Goal: Transaction & Acquisition: Purchase product/service

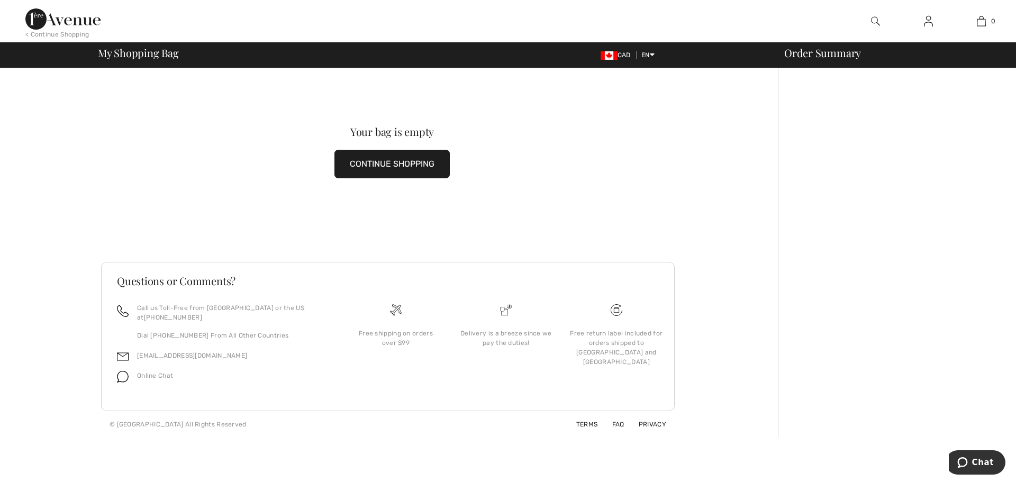
click at [157, 50] on span "My Shopping Bag" at bounding box center [138, 53] width 81 height 11
click at [76, 24] on img at bounding box center [62, 18] width 75 height 21
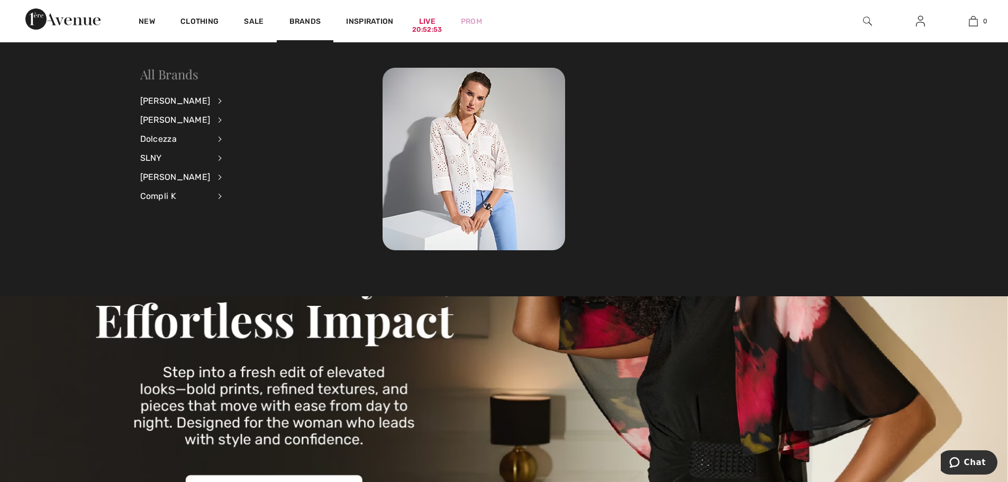
click at [150, 72] on link "All Brands" at bounding box center [169, 74] width 58 height 17
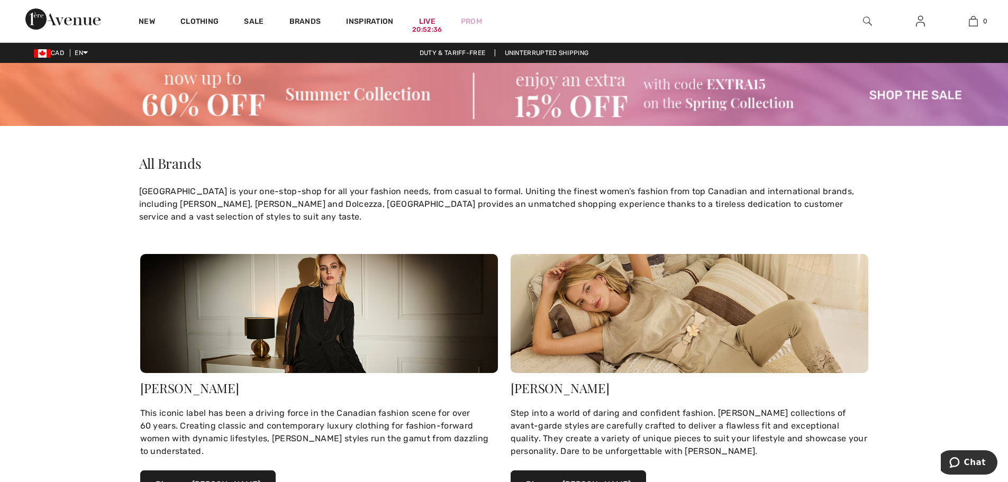
click at [935, 95] on img at bounding box center [504, 94] width 1008 height 63
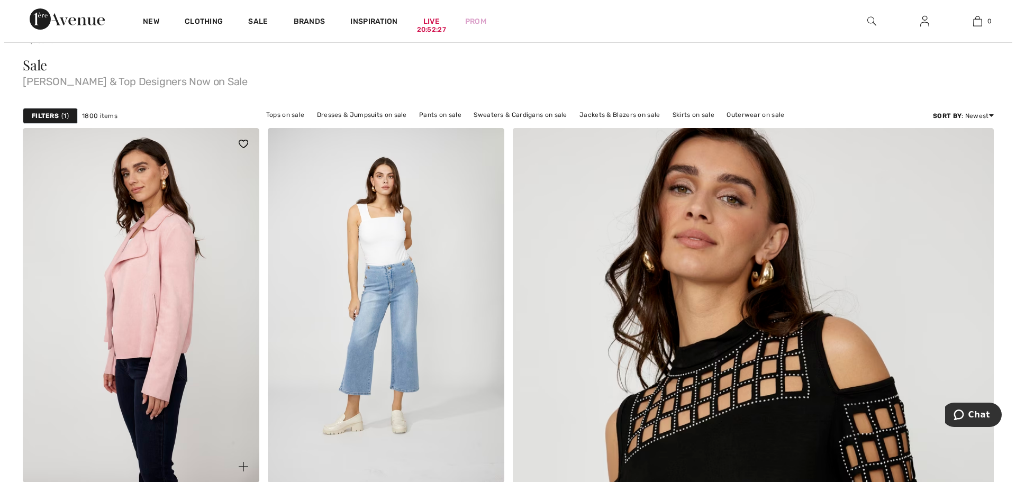
scroll to position [53, 0]
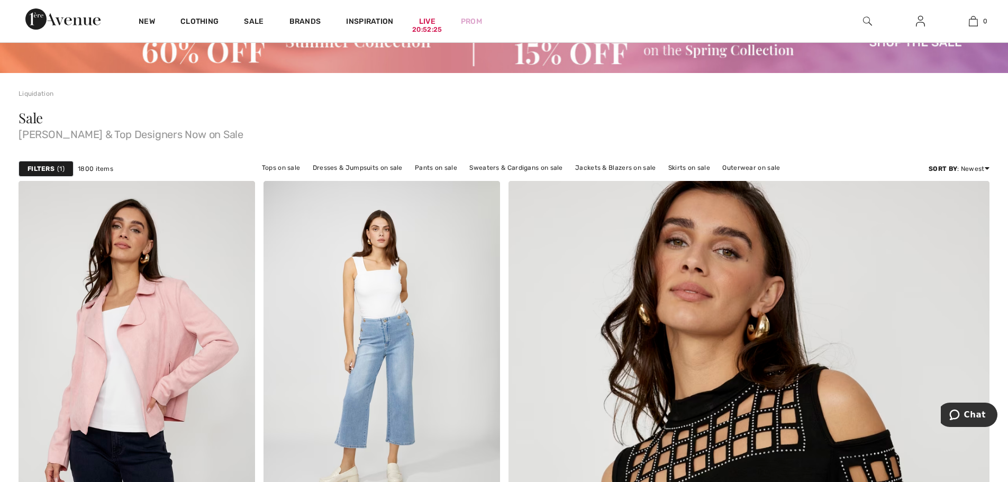
click at [42, 166] on strong "Filters" at bounding box center [41, 169] width 27 height 10
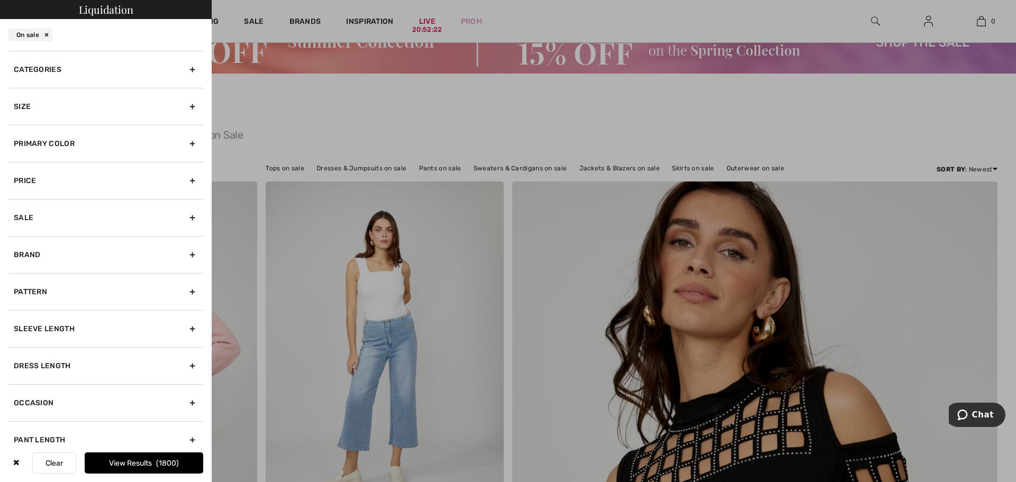
click at [53, 224] on div "Sale" at bounding box center [105, 217] width 195 height 37
click at [19, 239] on input "Show only sale items" at bounding box center [18, 241] width 8 height 8
checkbox input "false"
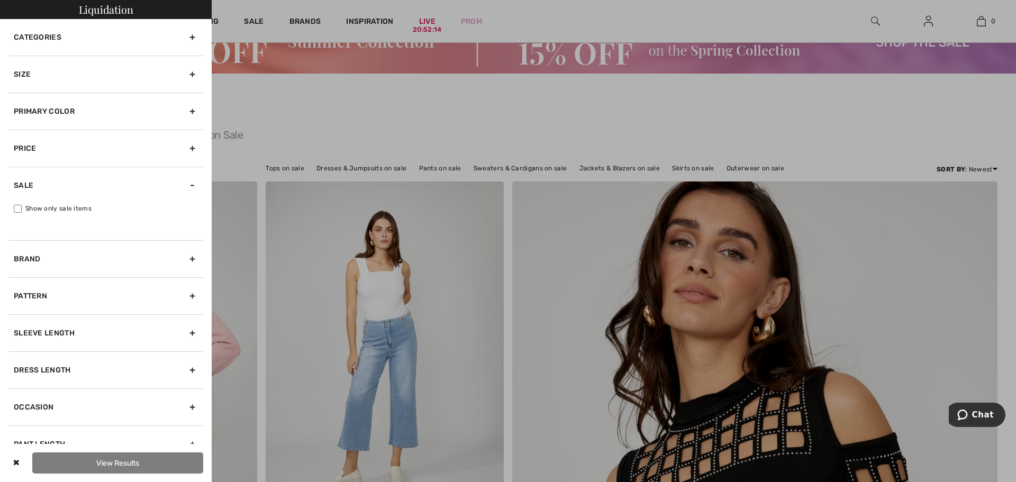
click at [85, 72] on div "Size" at bounding box center [105, 74] width 195 height 37
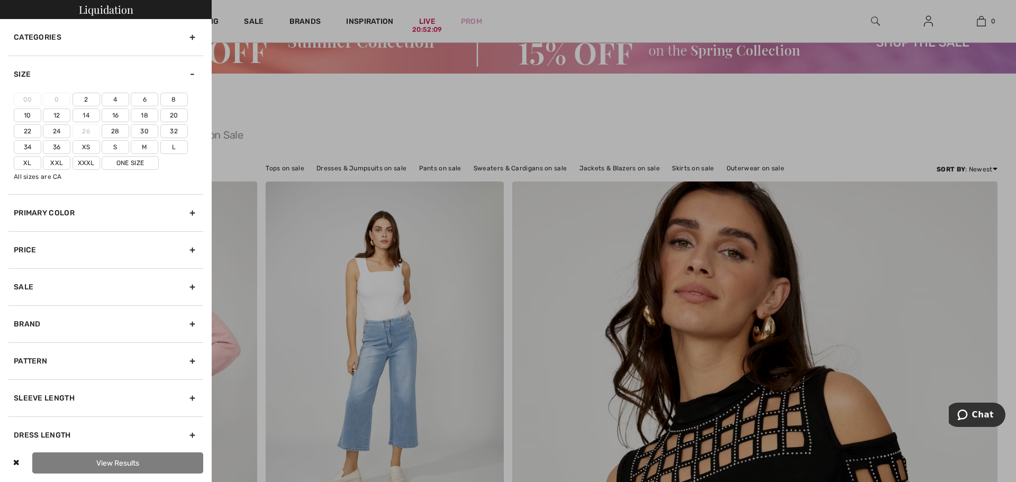
click at [51, 127] on label "24" at bounding box center [57, 131] width 28 height 14
click at [0, 0] on input"] "24" at bounding box center [0, 0] width 0 height 0
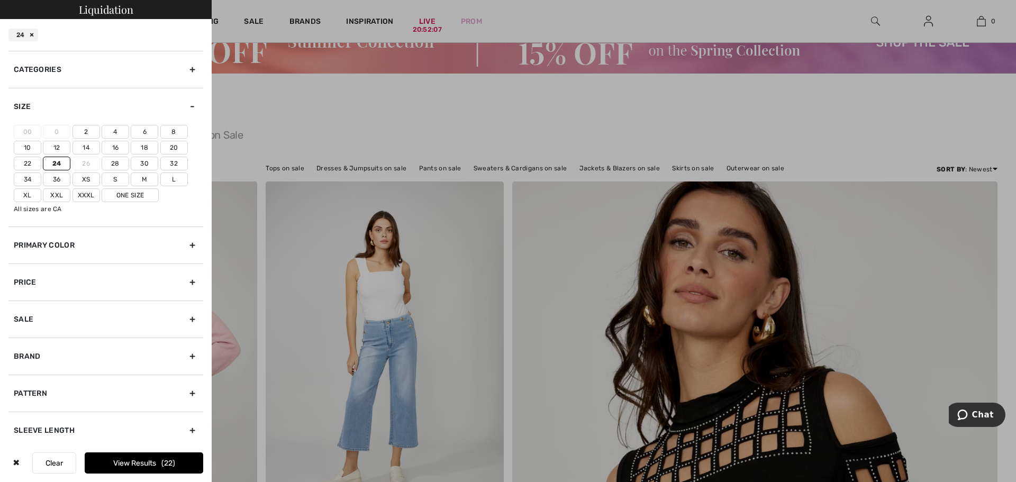
click at [79, 192] on label "Xxxl" at bounding box center [86, 195] width 28 height 14
click at [0, 0] on input"] "Xxxl" at bounding box center [0, 0] width 0 height 0
click at [151, 461] on button "View Results 29" at bounding box center [144, 462] width 118 height 21
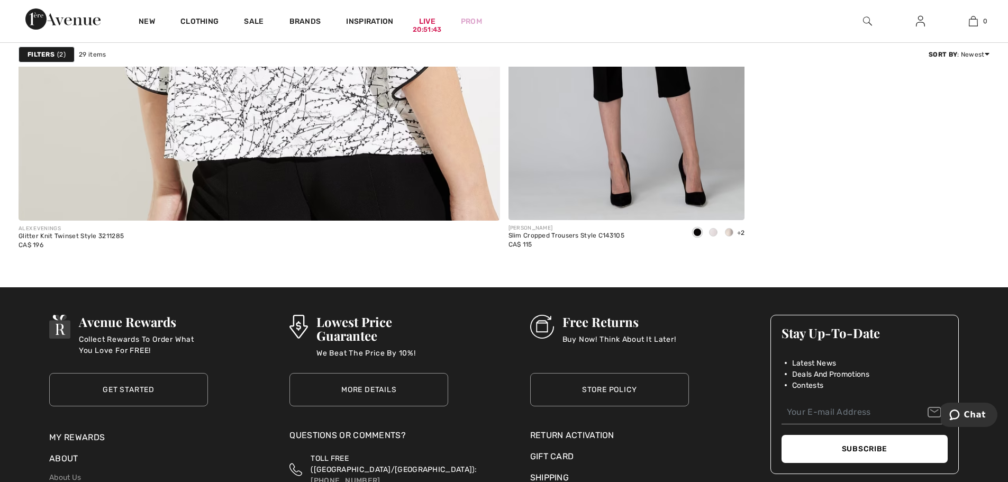
scroll to position [3862, 0]
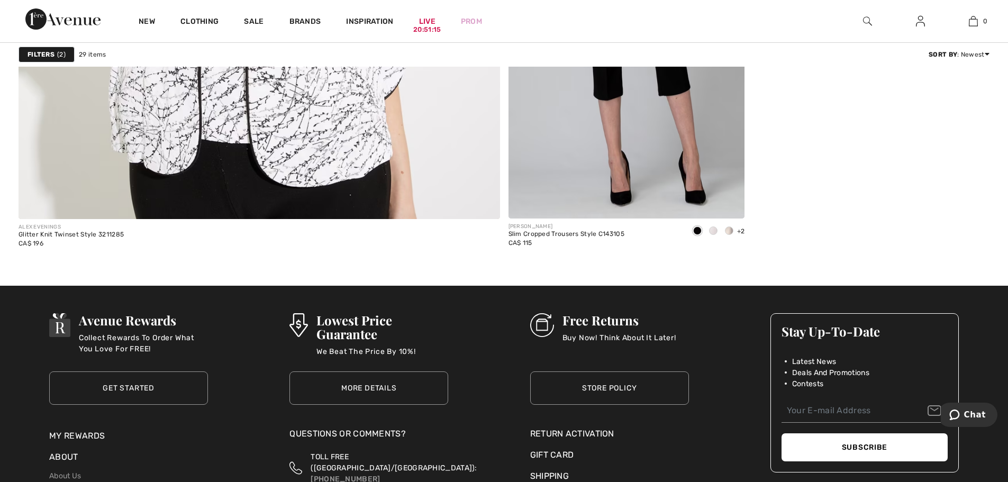
click at [68, 20] on img at bounding box center [62, 18] width 75 height 21
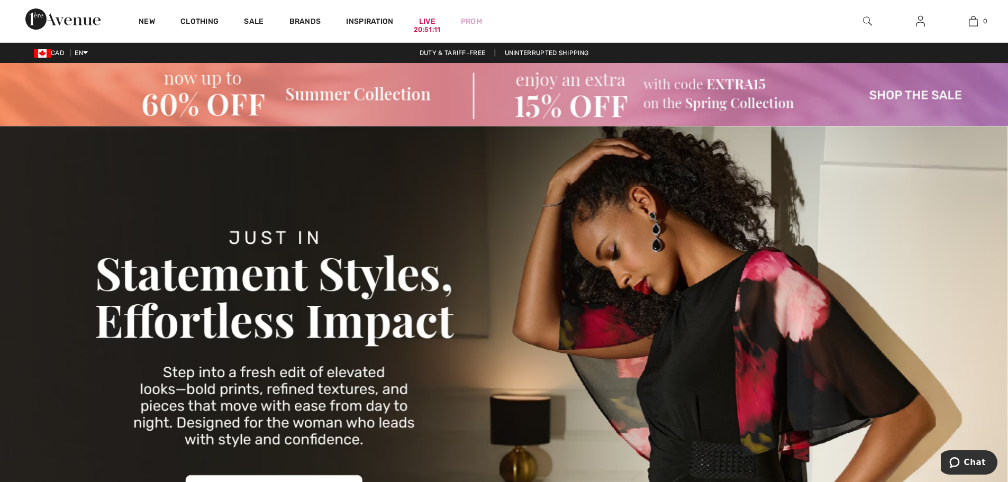
click at [947, 94] on img at bounding box center [504, 94] width 1008 height 63
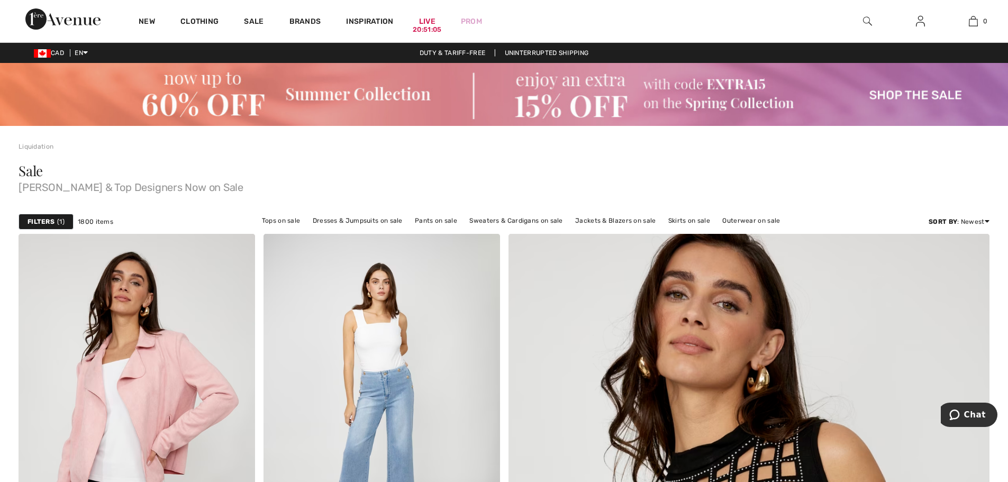
click at [45, 223] on strong "Filters" at bounding box center [41, 222] width 27 height 10
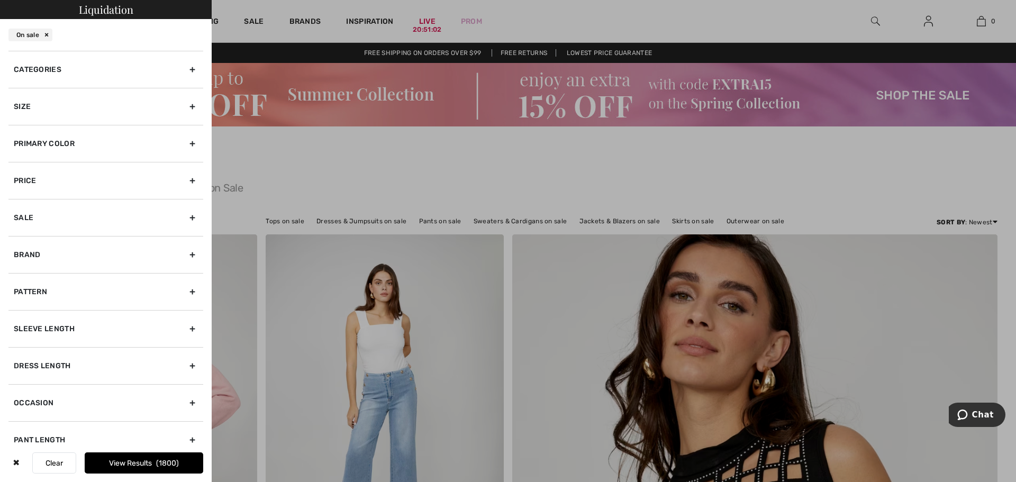
click at [97, 116] on div "Size" at bounding box center [105, 106] width 195 height 37
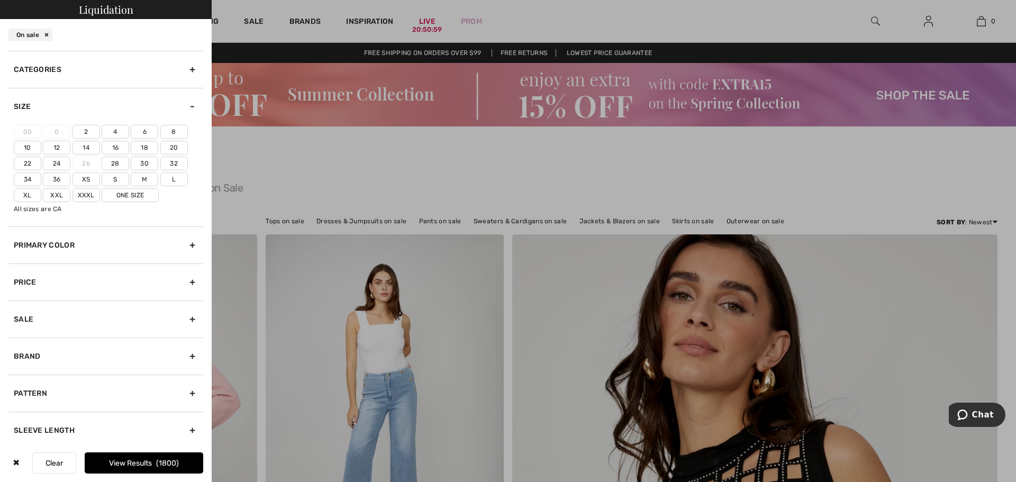
click at [25, 165] on label "22" at bounding box center [28, 164] width 28 height 14
click at [0, 0] on input"] "22" at bounding box center [0, 0] width 0 height 0
click at [144, 462] on button "View Results 448" at bounding box center [144, 462] width 118 height 21
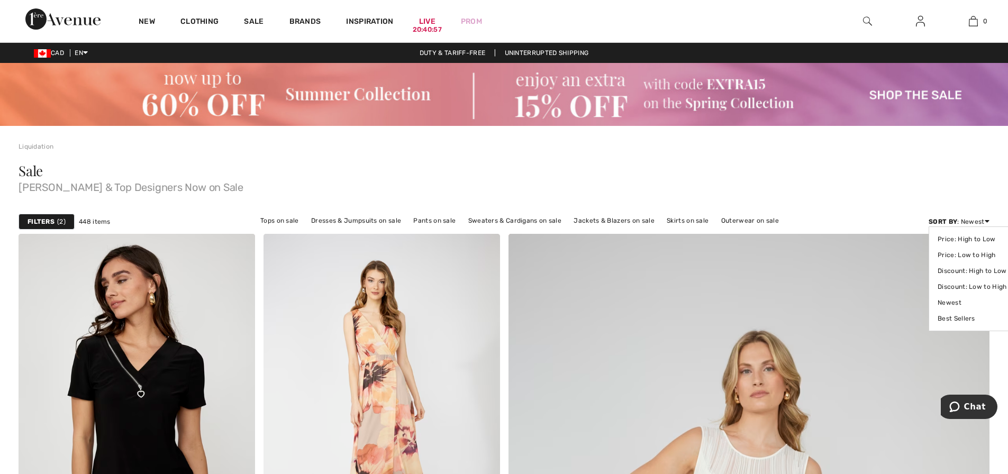
click at [974, 222] on div "Sort By : Newest Price: High to Low Price: Low to High Discount: High to Low Di…" at bounding box center [958, 222] width 61 height 10
click at [978, 285] on link "Discount: Low to High" at bounding box center [971, 287] width 69 height 16
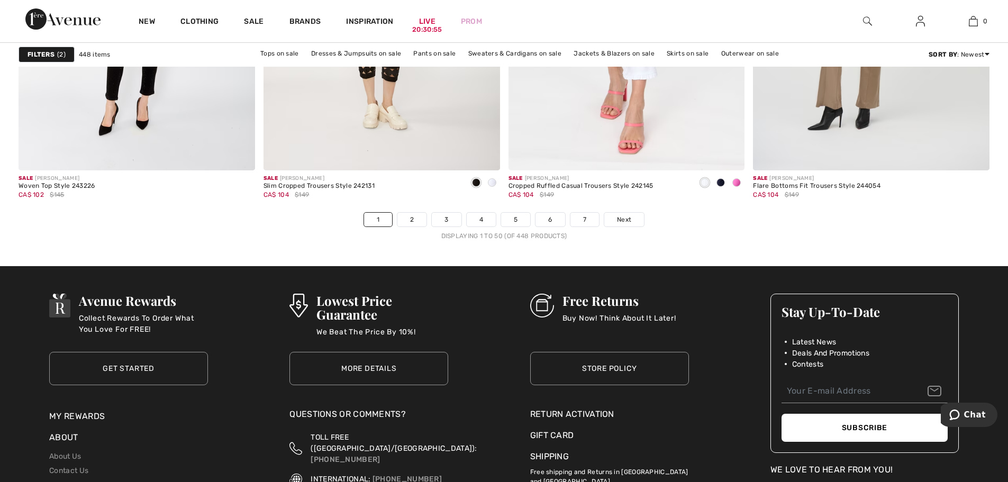
scroll to position [6189, 0]
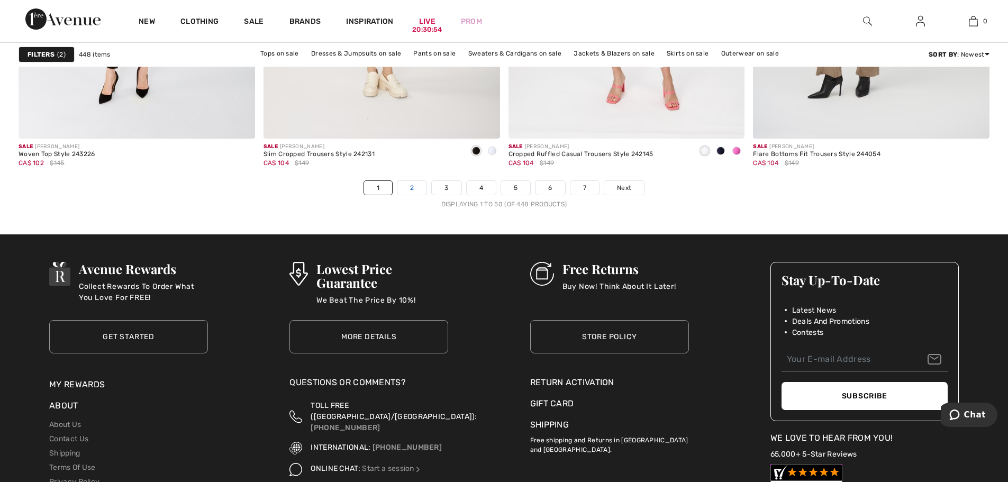
click at [422, 185] on link "2" at bounding box center [411, 188] width 29 height 14
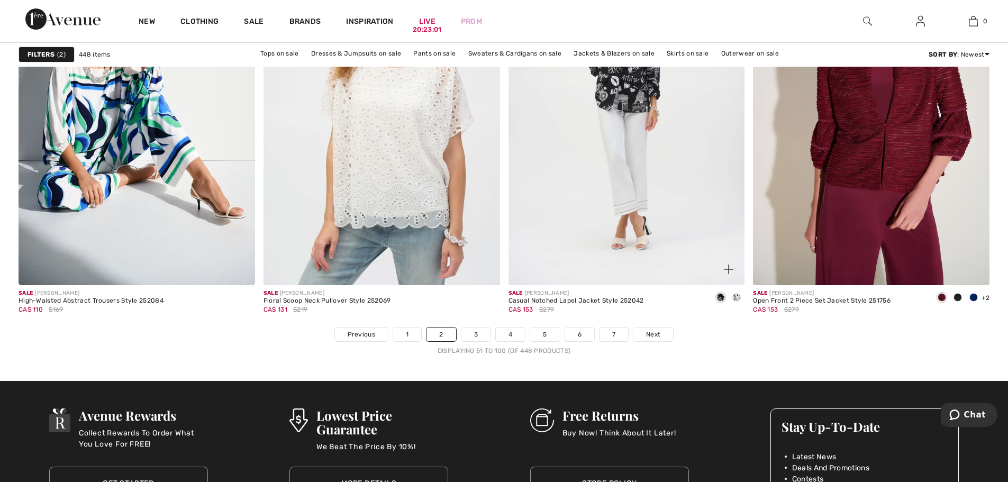
scroll to position [6030, 0]
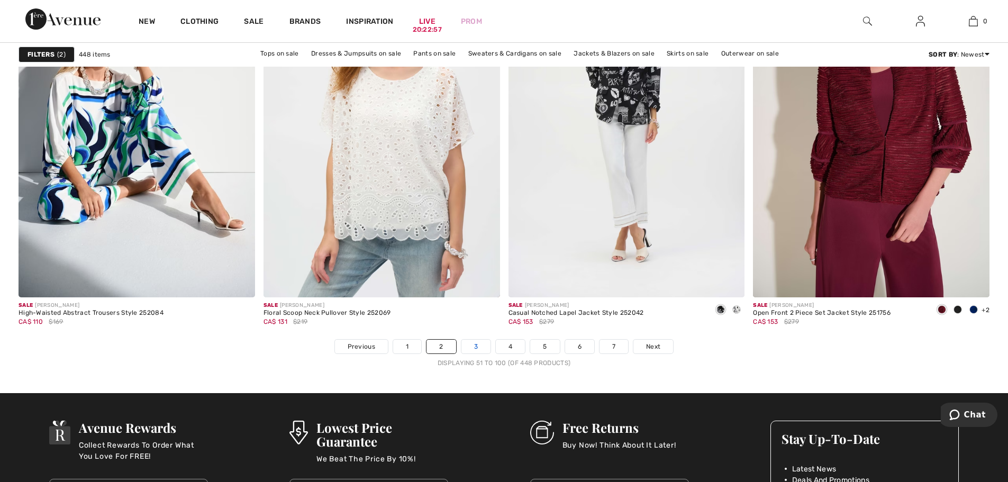
click at [481, 344] on link "3" at bounding box center [475, 347] width 29 height 14
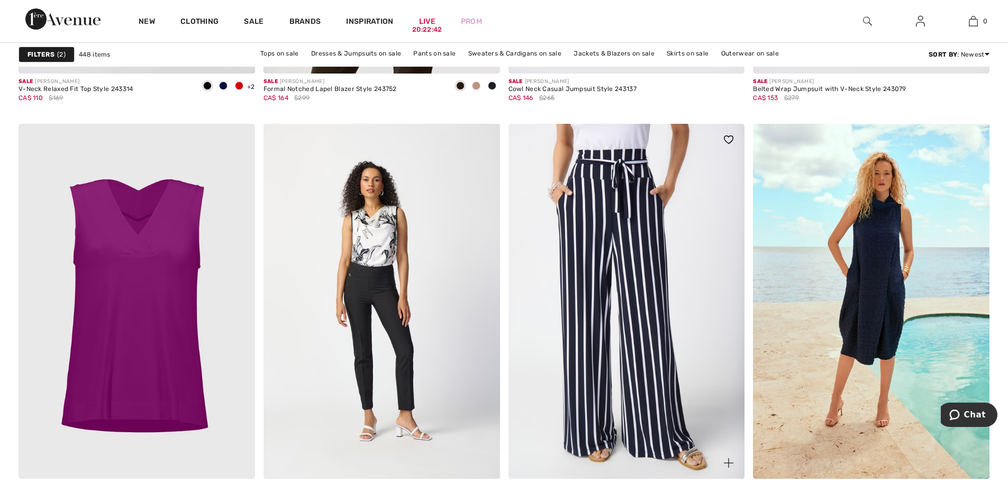
scroll to position [1322, 0]
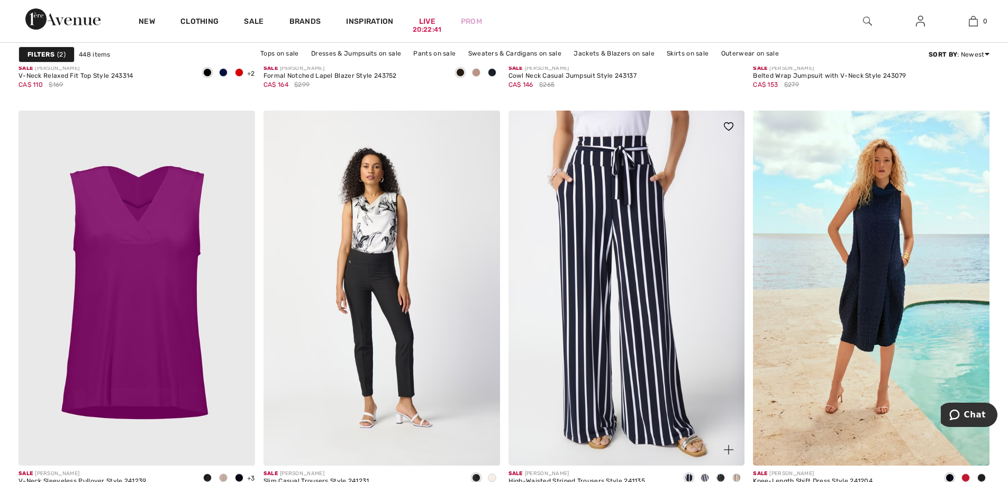
click at [713, 258] on img at bounding box center [626, 288] width 236 height 354
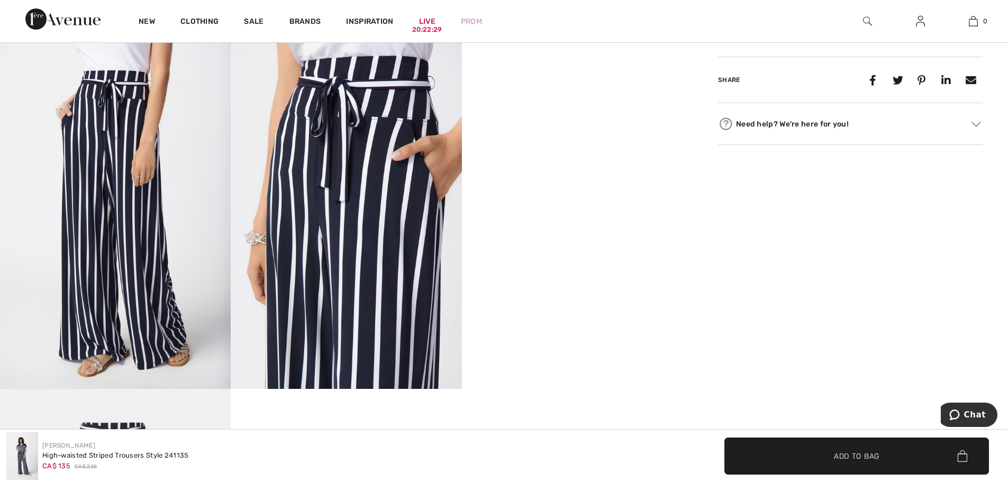
scroll to position [635, 0]
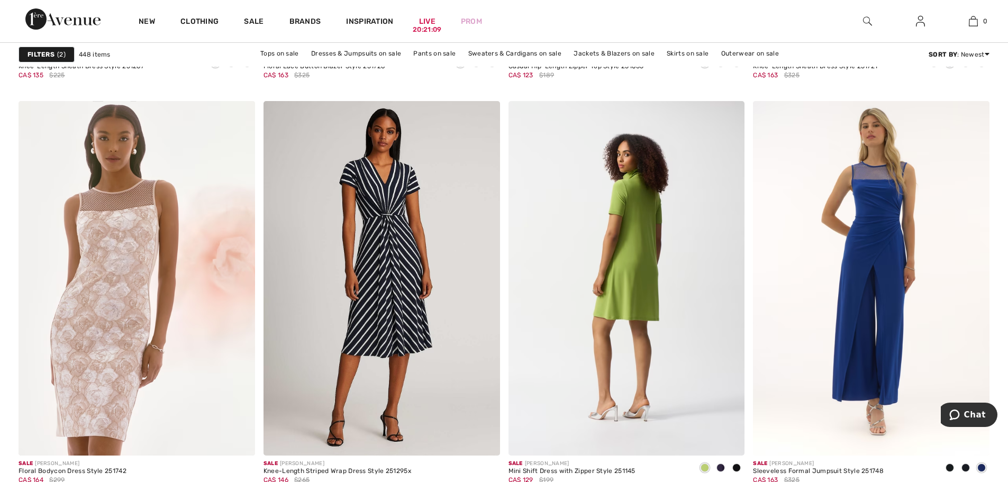
scroll to position [2751, 0]
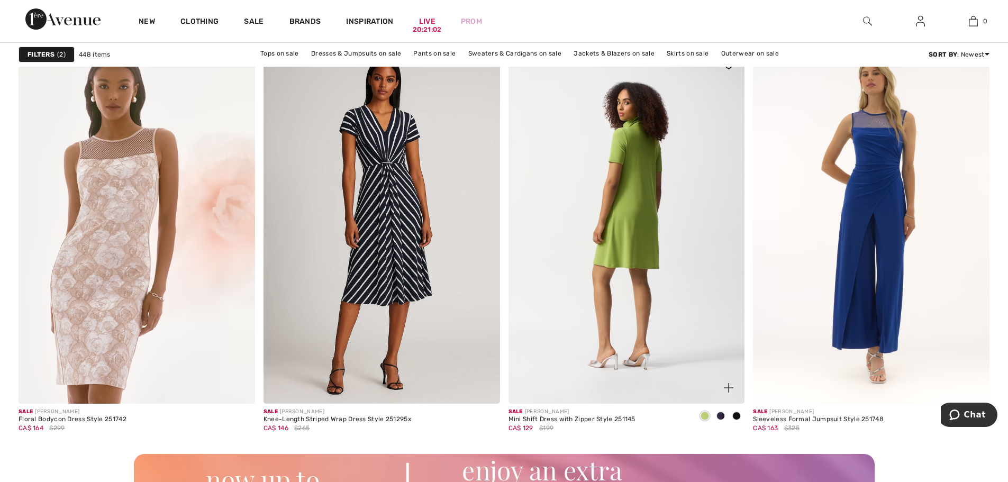
click at [688, 224] on img at bounding box center [626, 226] width 236 height 354
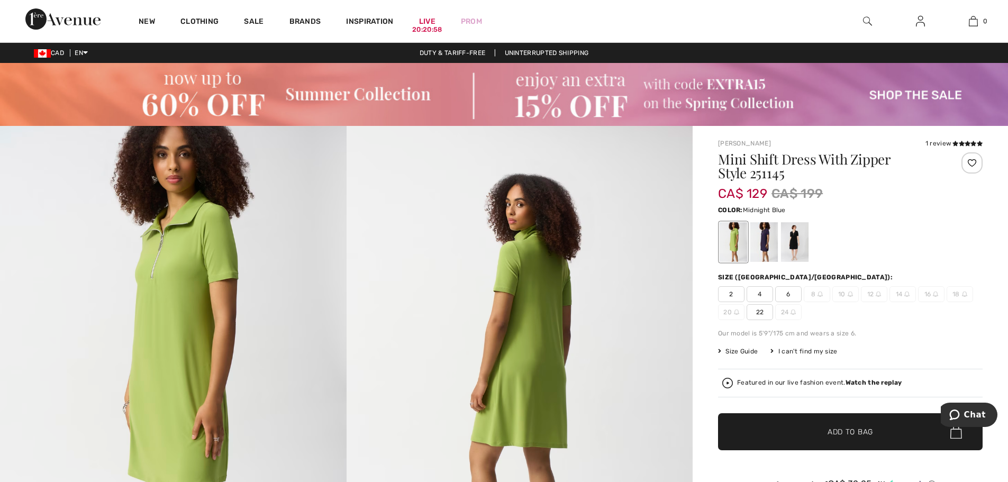
click at [774, 242] on div at bounding box center [764, 242] width 28 height 40
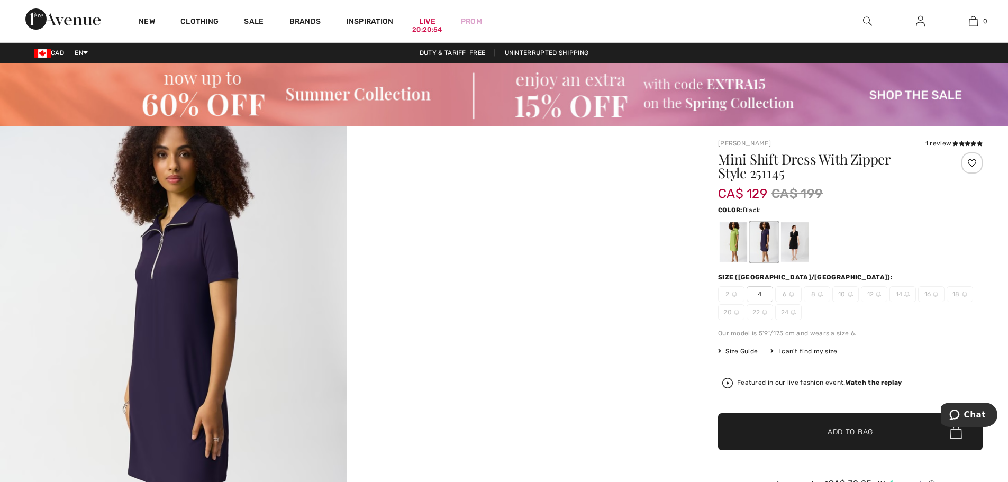
click at [793, 242] on div at bounding box center [795, 242] width 28 height 40
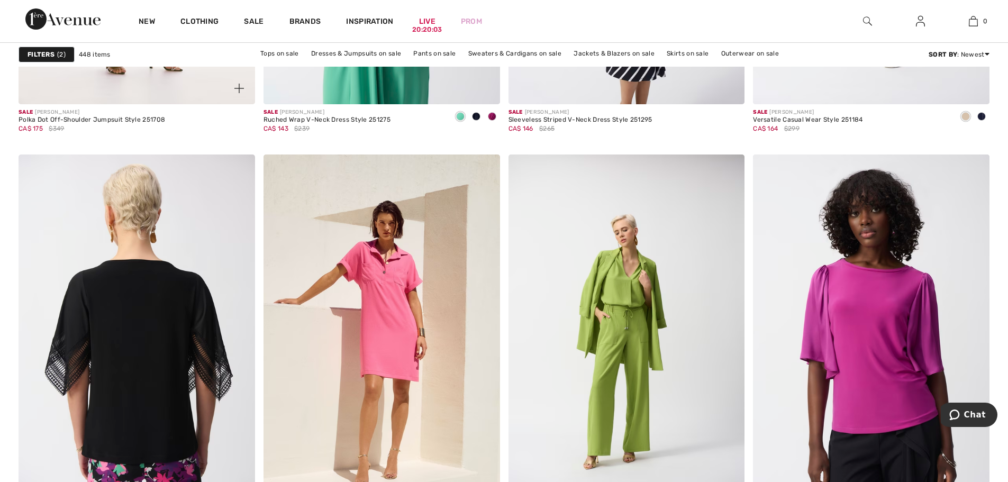
scroll to position [6083, 0]
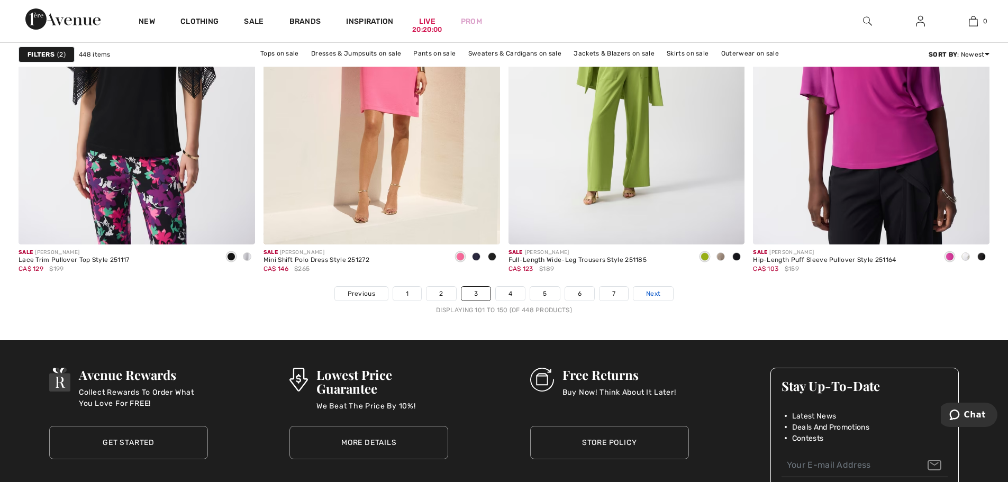
click at [652, 295] on span "Next" at bounding box center [653, 294] width 14 height 10
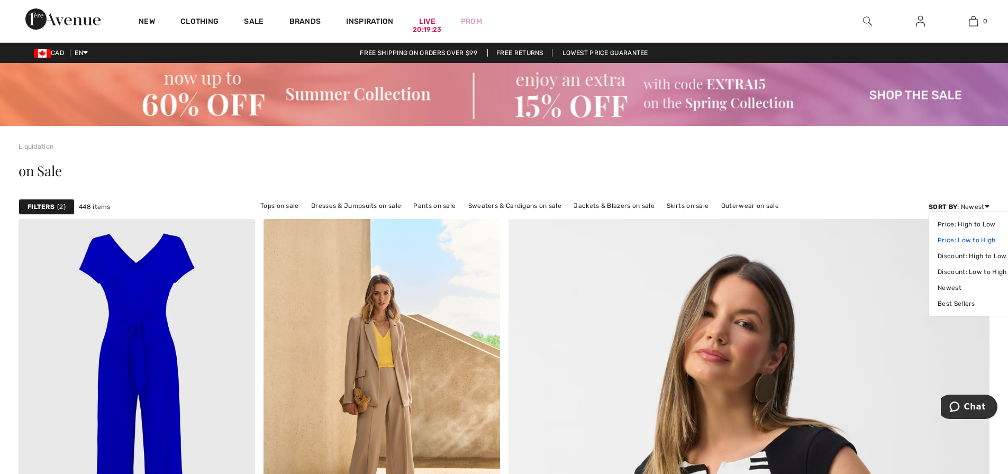
click at [978, 242] on link "Price: Low to High" at bounding box center [971, 240] width 69 height 16
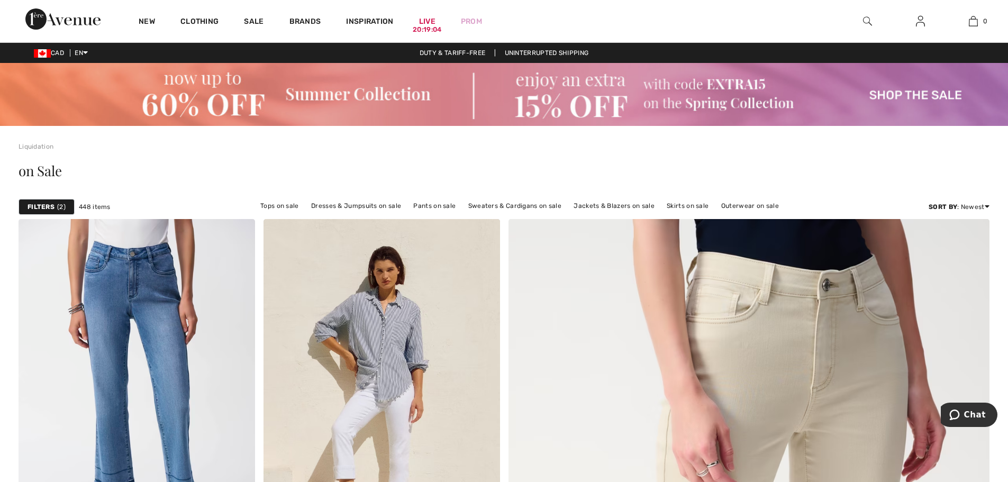
click at [863, 22] on img at bounding box center [867, 21] width 9 height 13
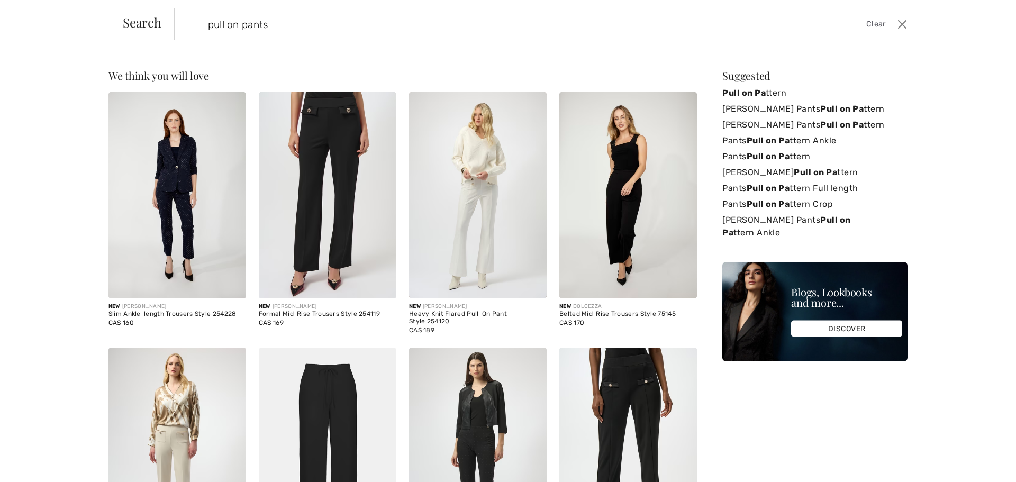
type input "pull on pants"
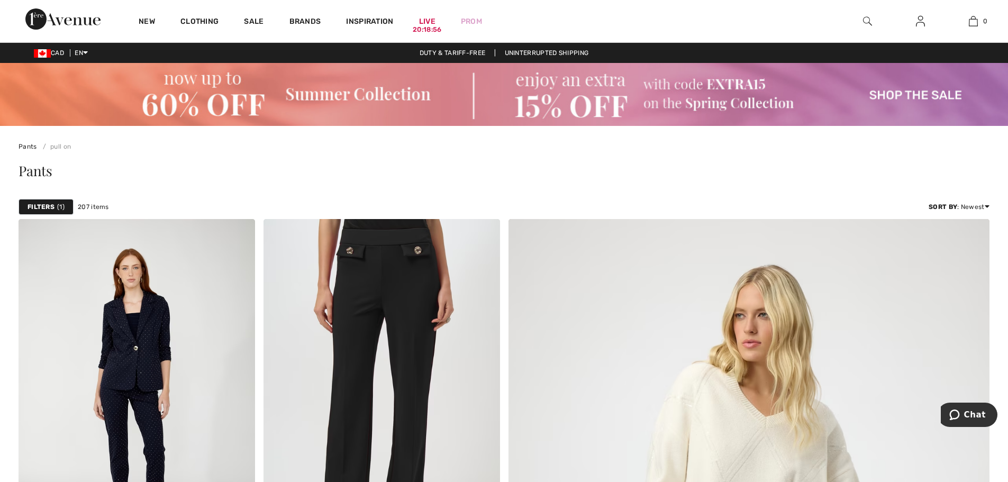
click at [48, 212] on strong "Filters" at bounding box center [41, 207] width 27 height 10
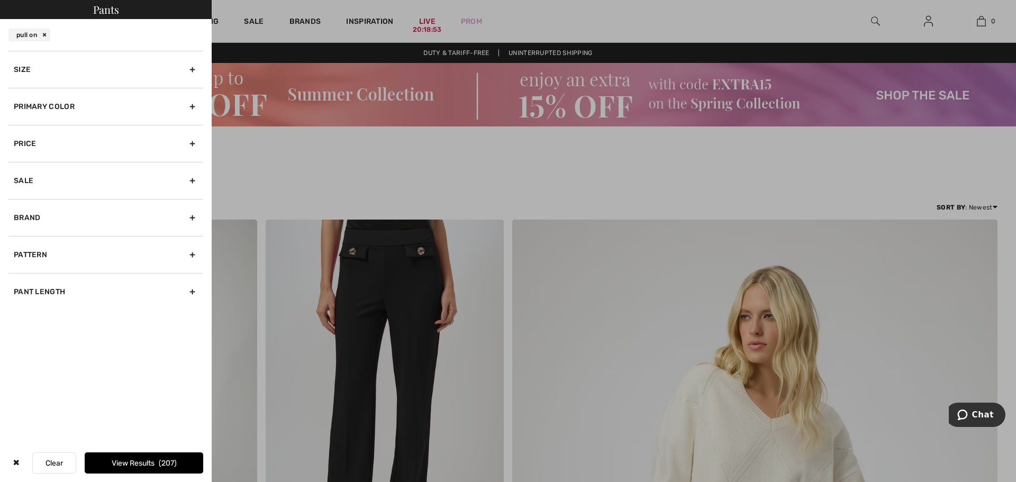
click at [109, 86] on div "Size" at bounding box center [105, 69] width 195 height 37
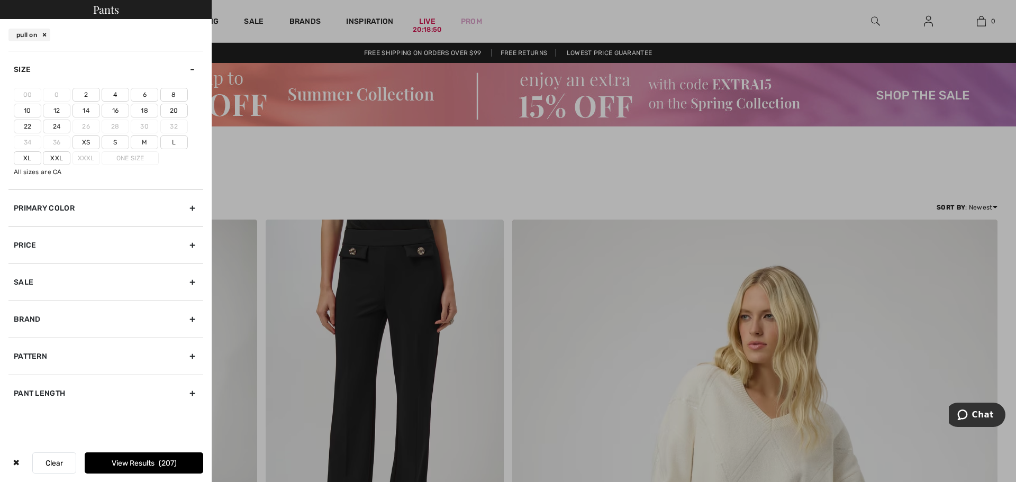
click at [140, 108] on label "18" at bounding box center [145, 111] width 28 height 14
click at [0, 0] on input"] "18" at bounding box center [0, 0] width 0 height 0
